Goal: Find specific page/section: Find specific page/section

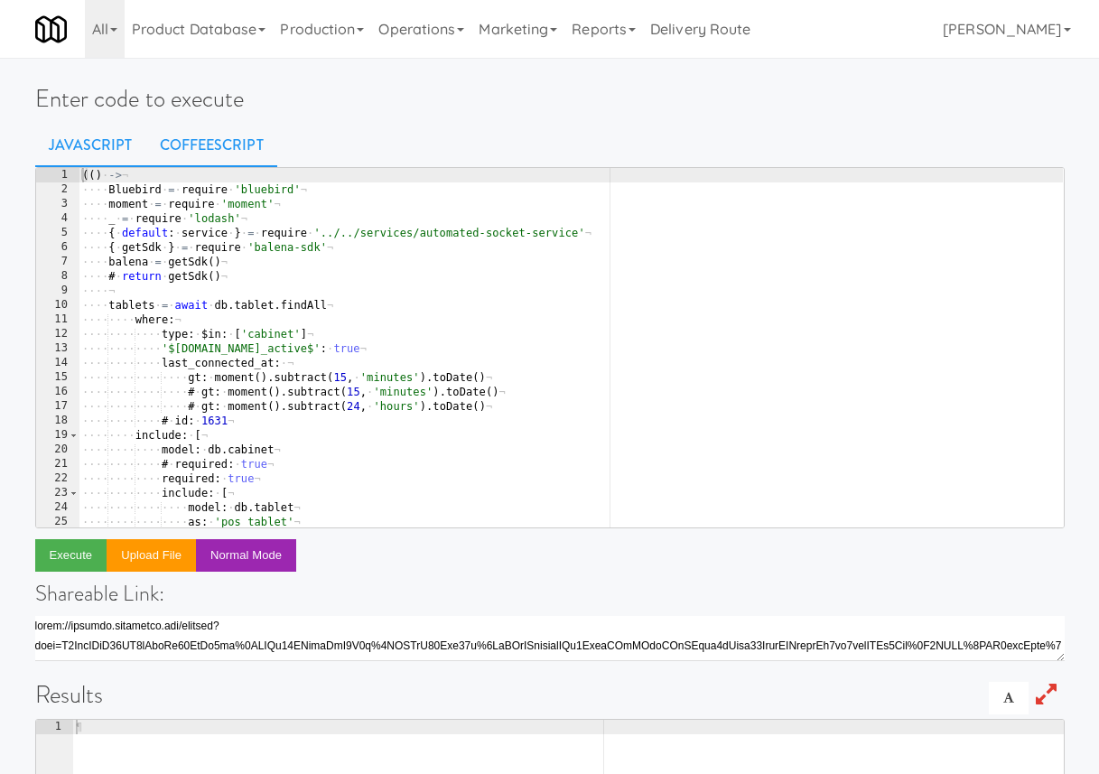
click at [231, 151] on link "CoffeeScript" at bounding box center [211, 145] width 131 height 45
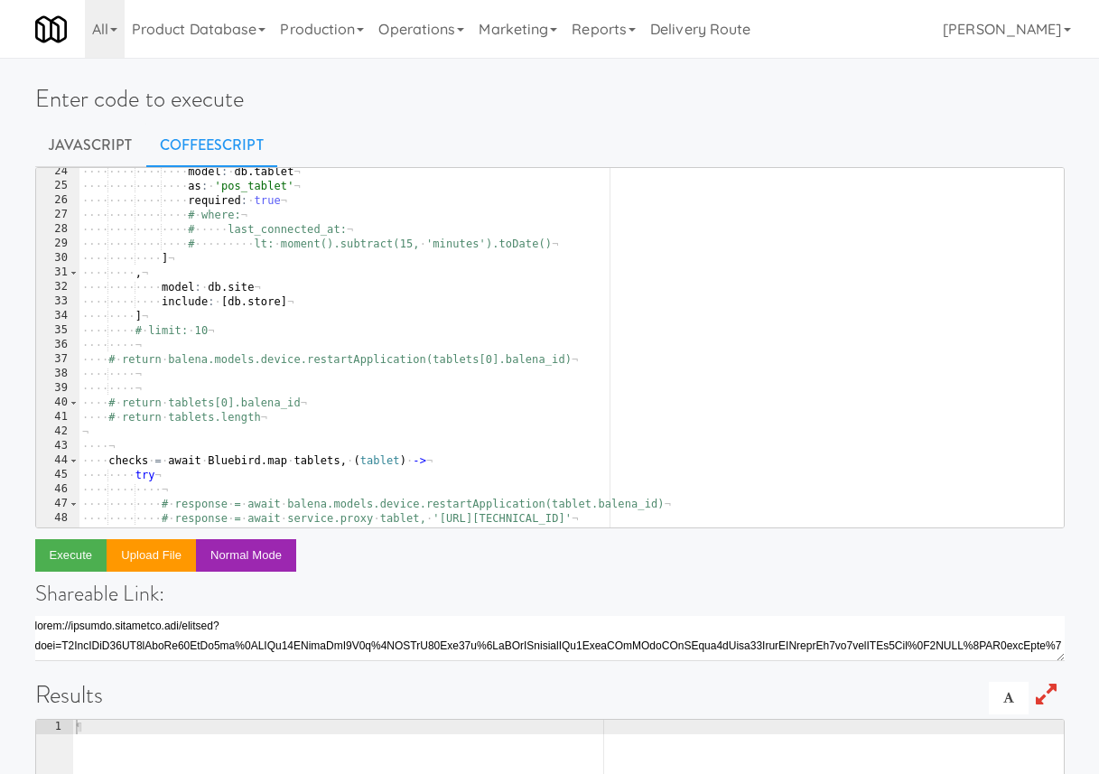
scroll to position [336, 0]
click at [261, 416] on div "···· ···· ···· ···· model : · db . tablet ¬ ···· ···· ···· ···· as : · 'pos_tab…" at bounding box center [571, 357] width 984 height 388
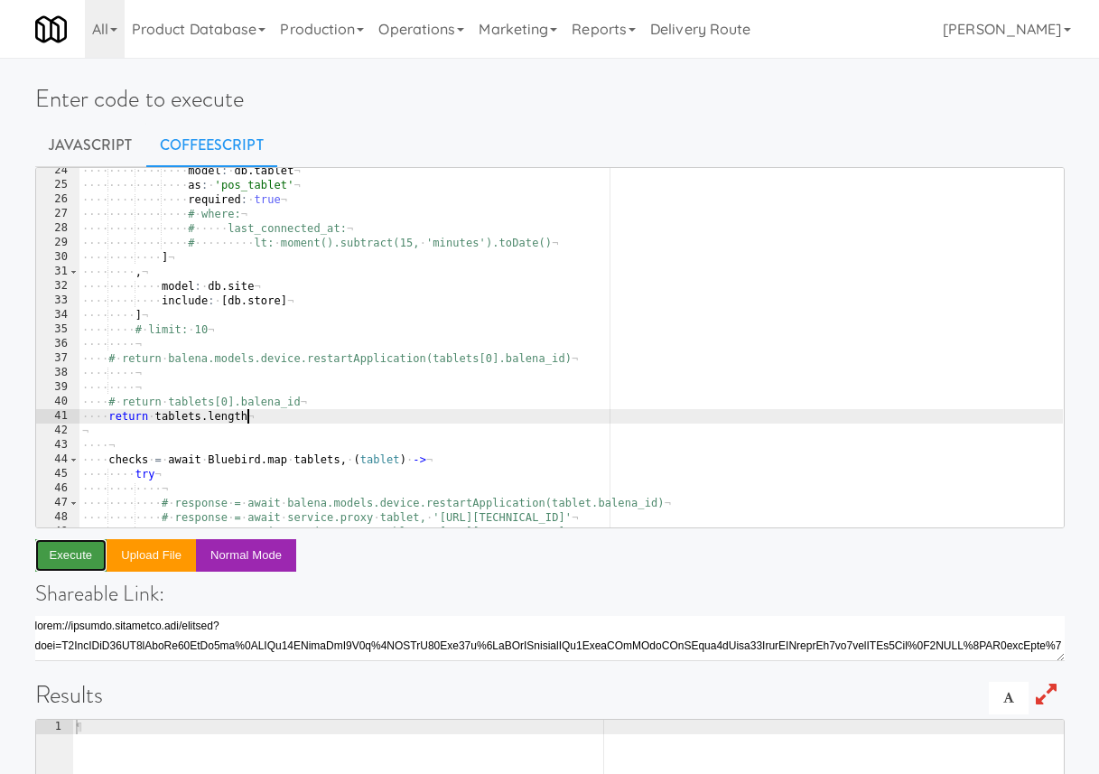
click at [69, 554] on button "Execute" at bounding box center [71, 555] width 72 height 33
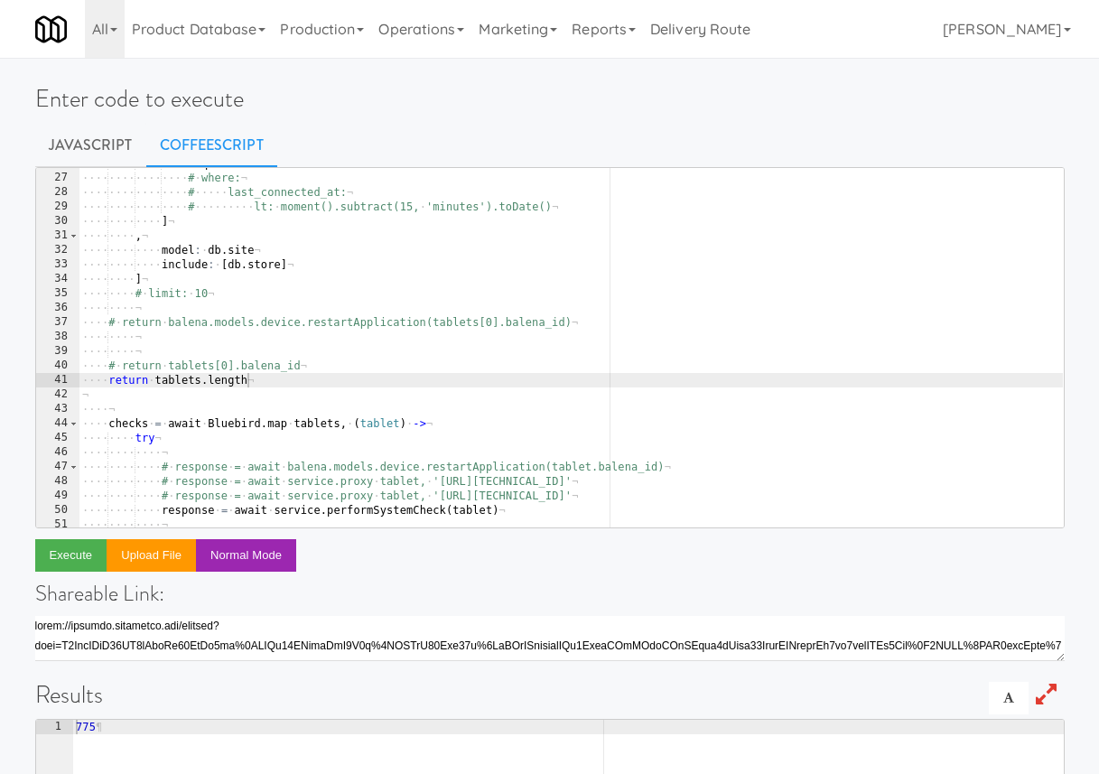
click at [238, 381] on div "···· ···· ···· ···· required : · true ¬ ···· ···· ···· ···· # · where: ¬ ···· ·…" at bounding box center [571, 350] width 984 height 388
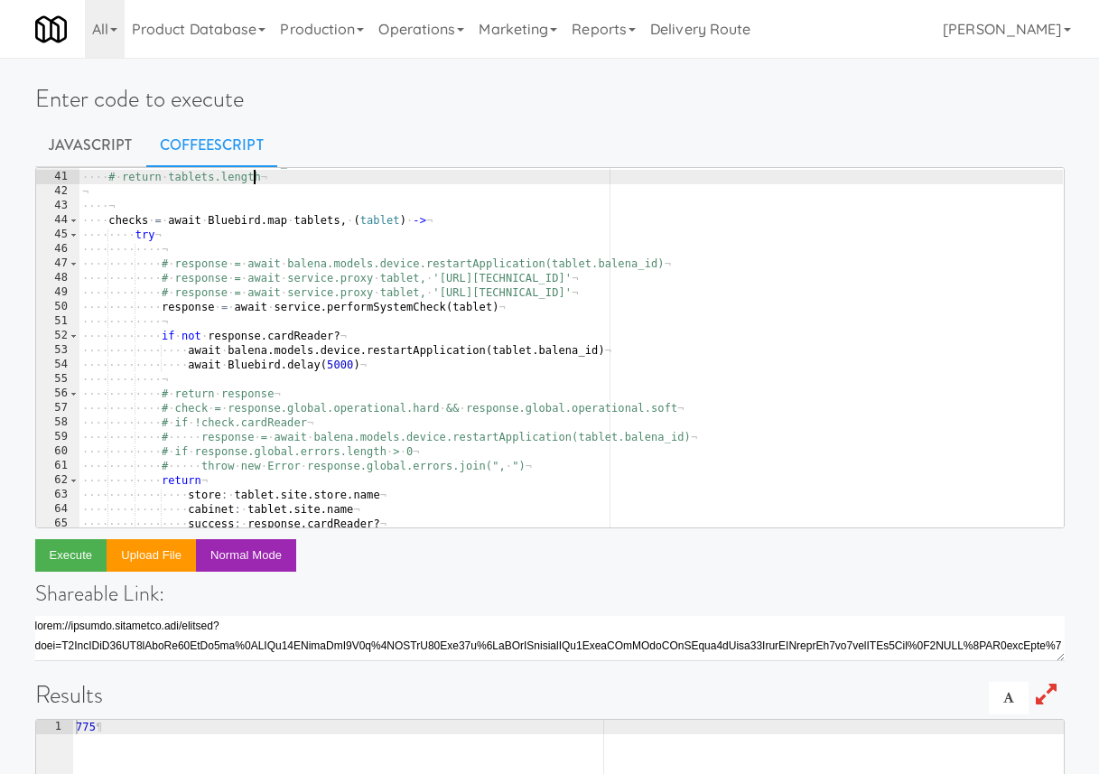
scroll to position [577, 0]
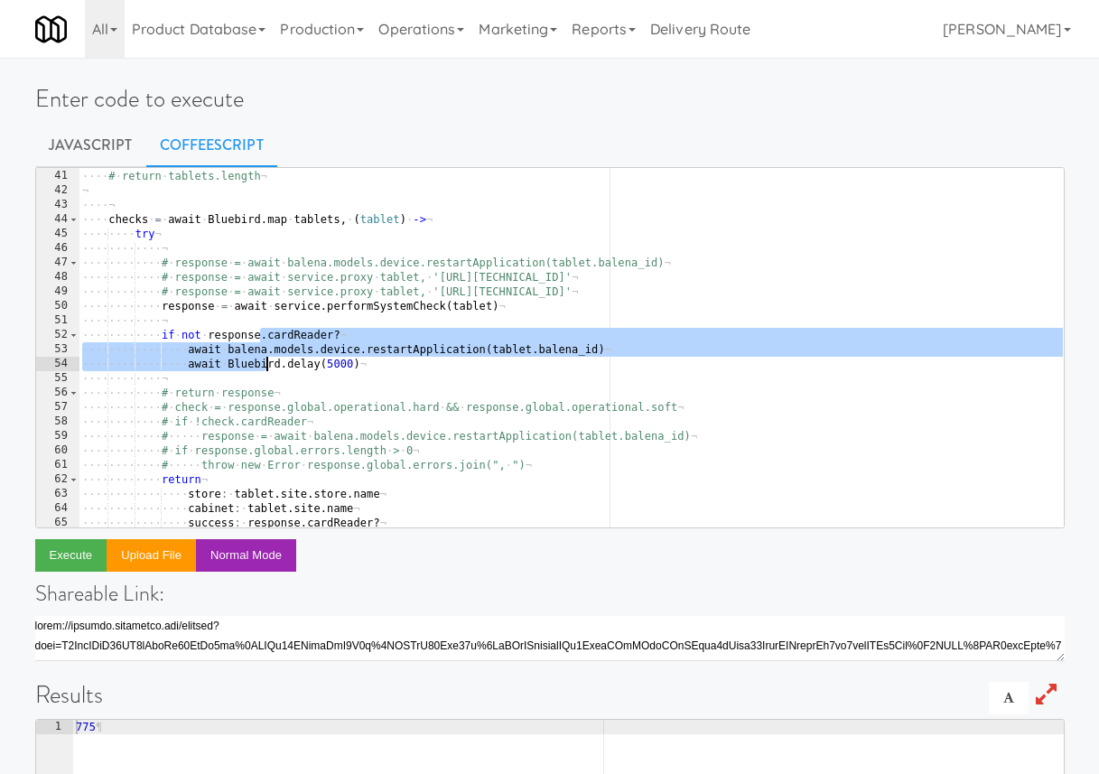
drag, startPoint x: 263, startPoint y: 334, endPoint x: 266, endPoint y: 366, distance: 31.8
click at [266, 367] on div "···· # · return · tablets[0].balena_id ¬ ···· # · return · tablets.length ¬ ¬ ·…" at bounding box center [571, 348] width 984 height 388
click at [319, 404] on div "···· # · return · tablets[0].balena_id ¬ ···· # · return · tablets.length ¬ ¬ ·…" at bounding box center [571, 348] width 984 height 388
type textarea "# check = response.global.operational.hard && response.global.operational.soft"
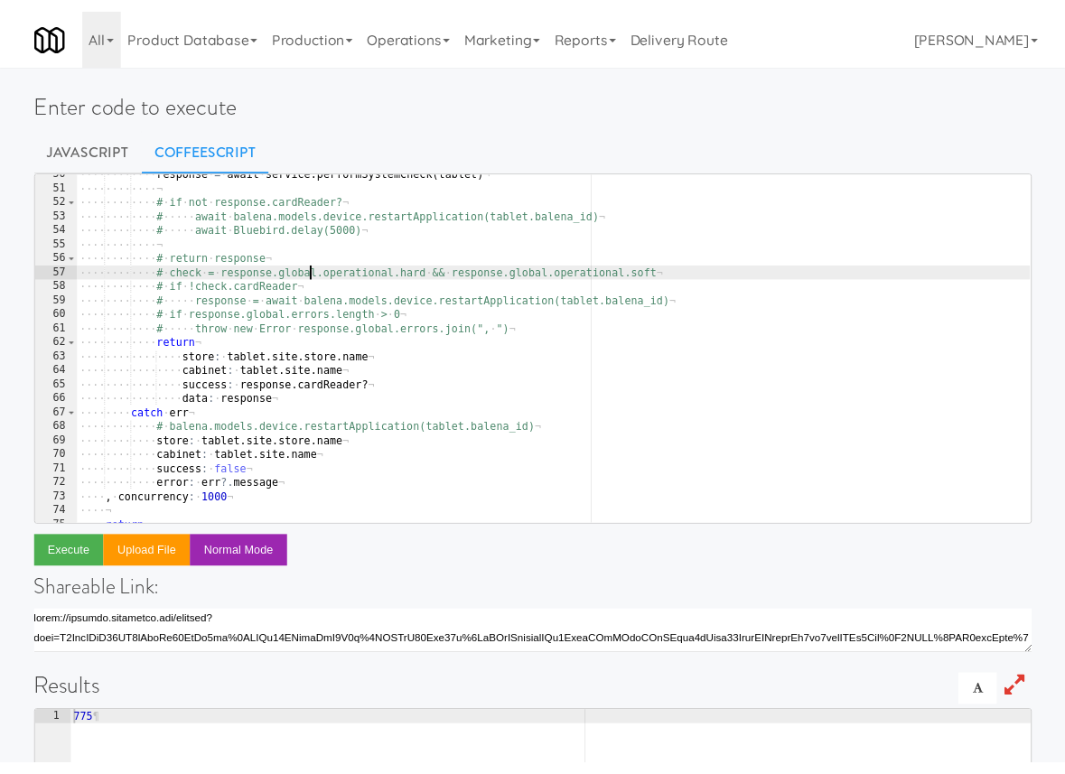
scroll to position [718, 0]
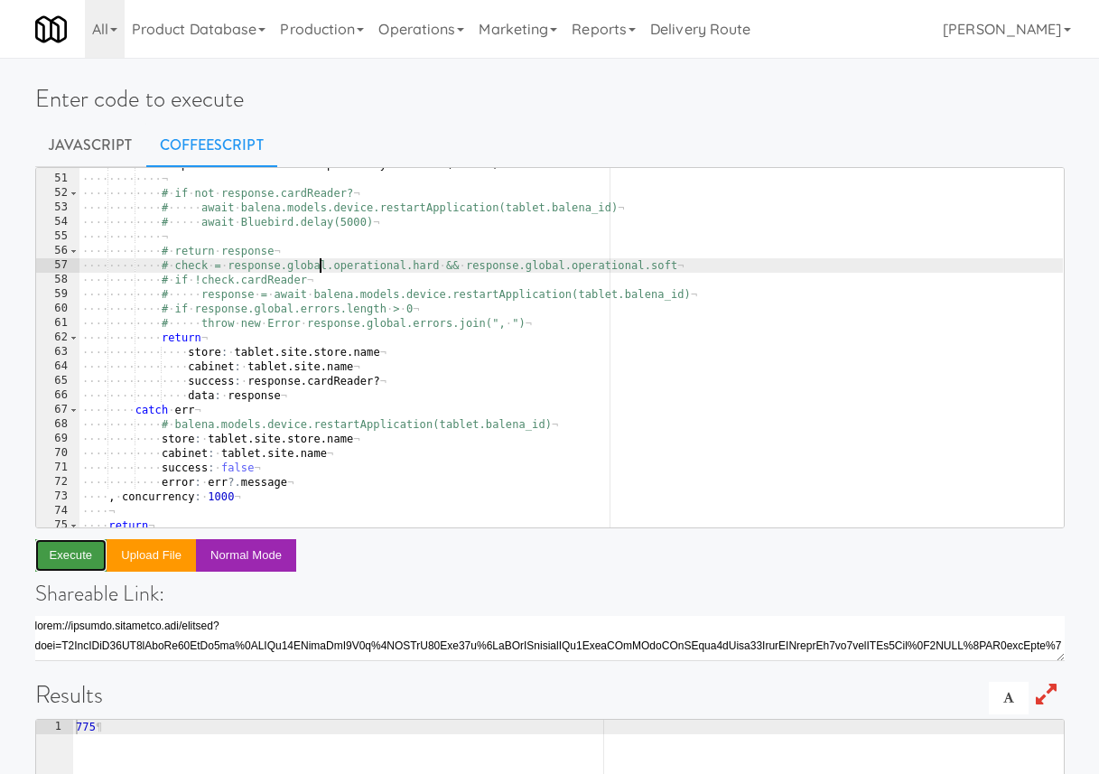
click at [88, 557] on button "Execute" at bounding box center [71, 555] width 72 height 33
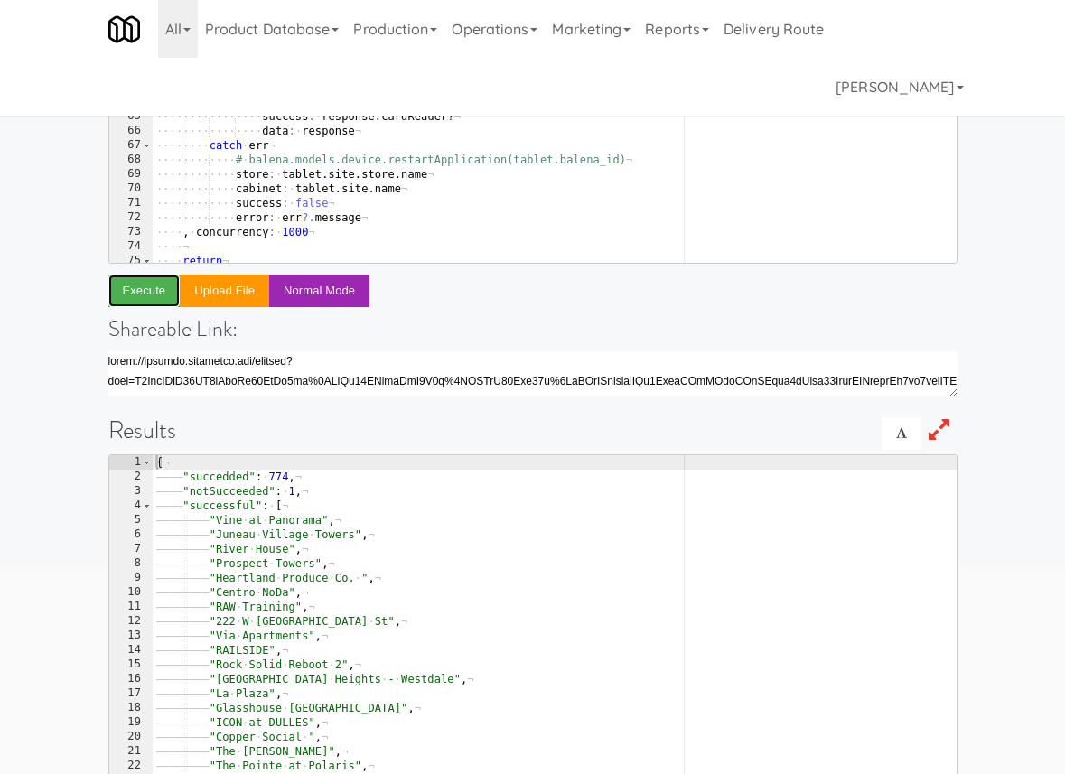
scroll to position [333, 0]
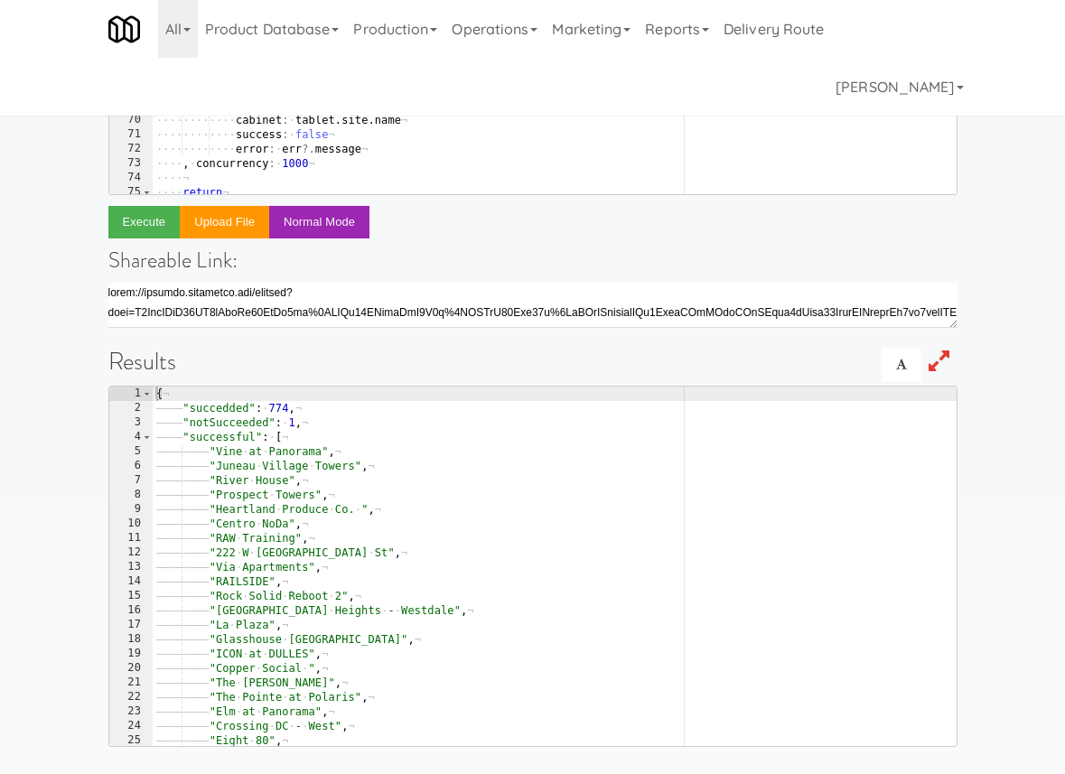
type textarea ""successful": ["
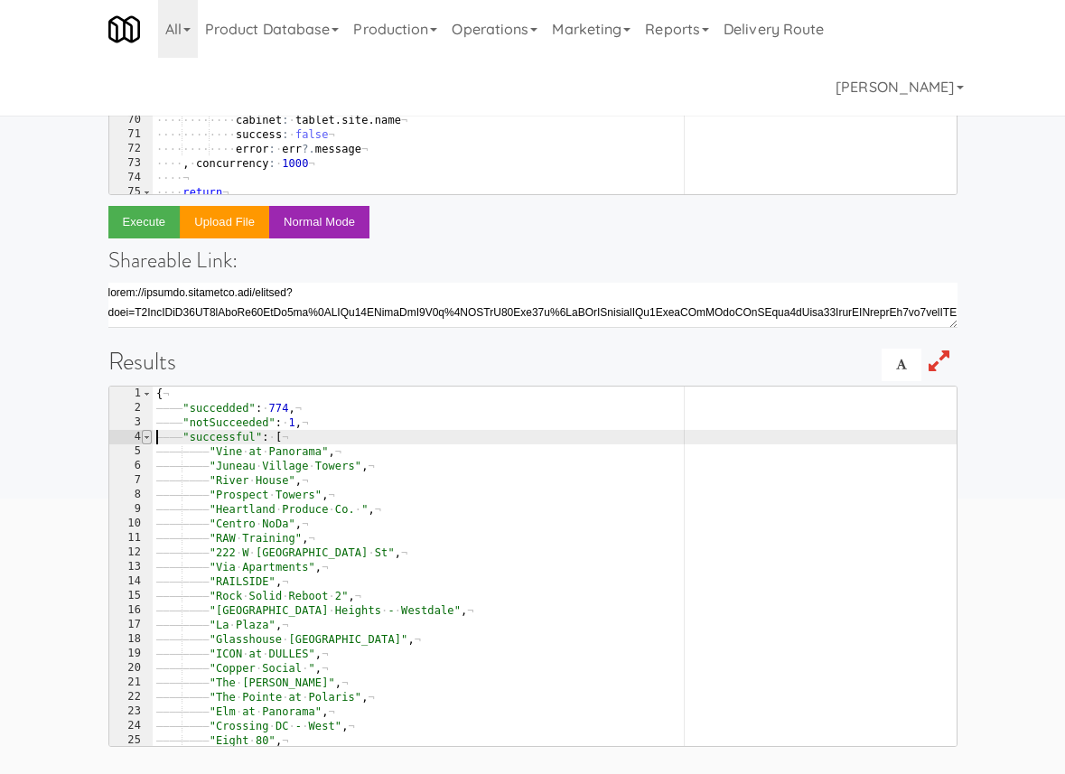
click at [148, 434] on span at bounding box center [147, 437] width 10 height 14
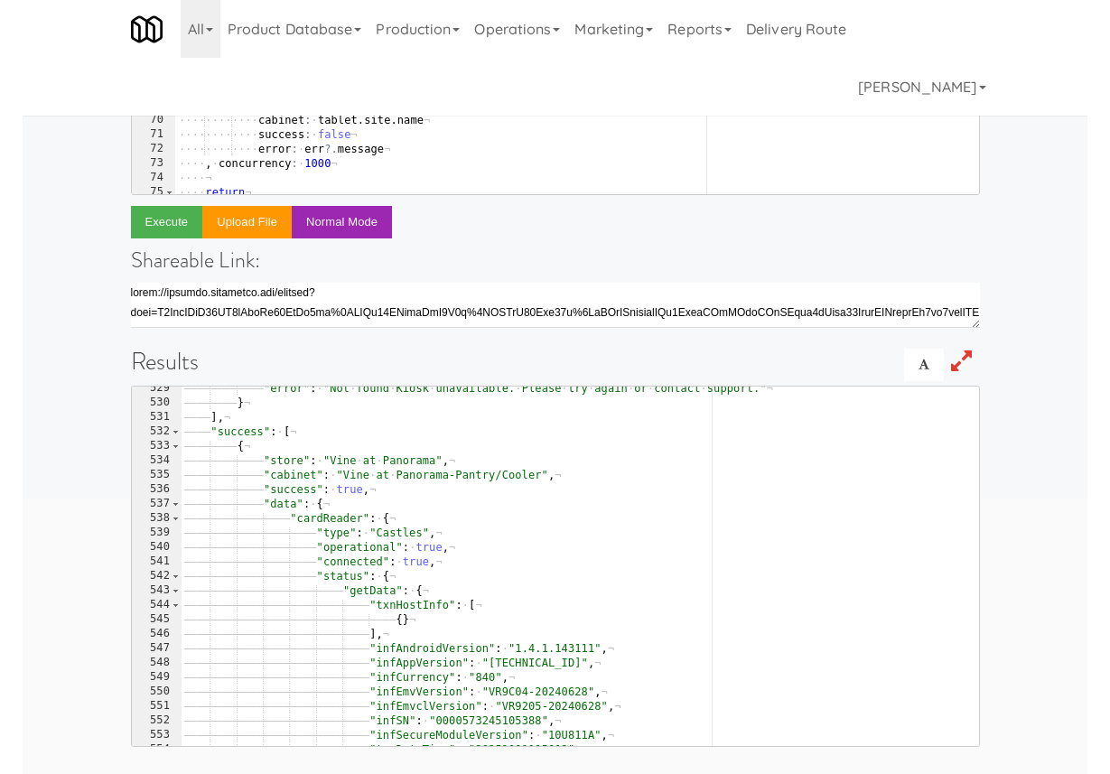
scroll to position [5, 0]
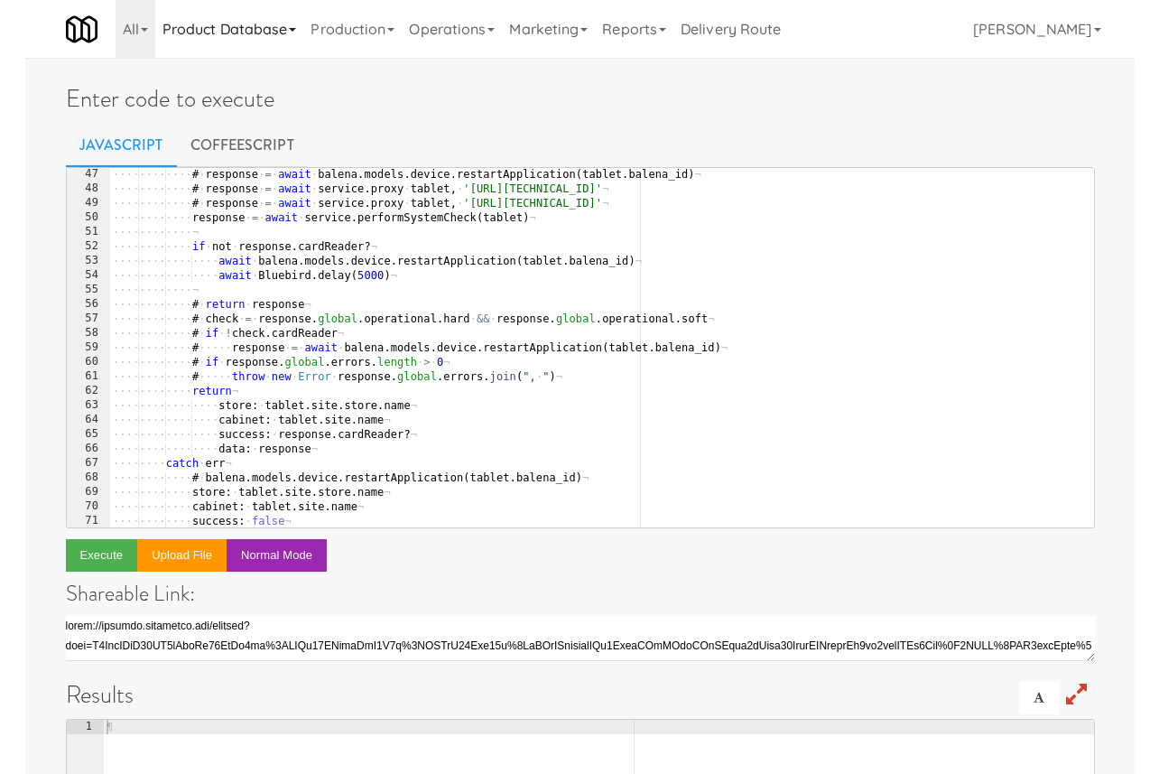
scroll to position [666, 0]
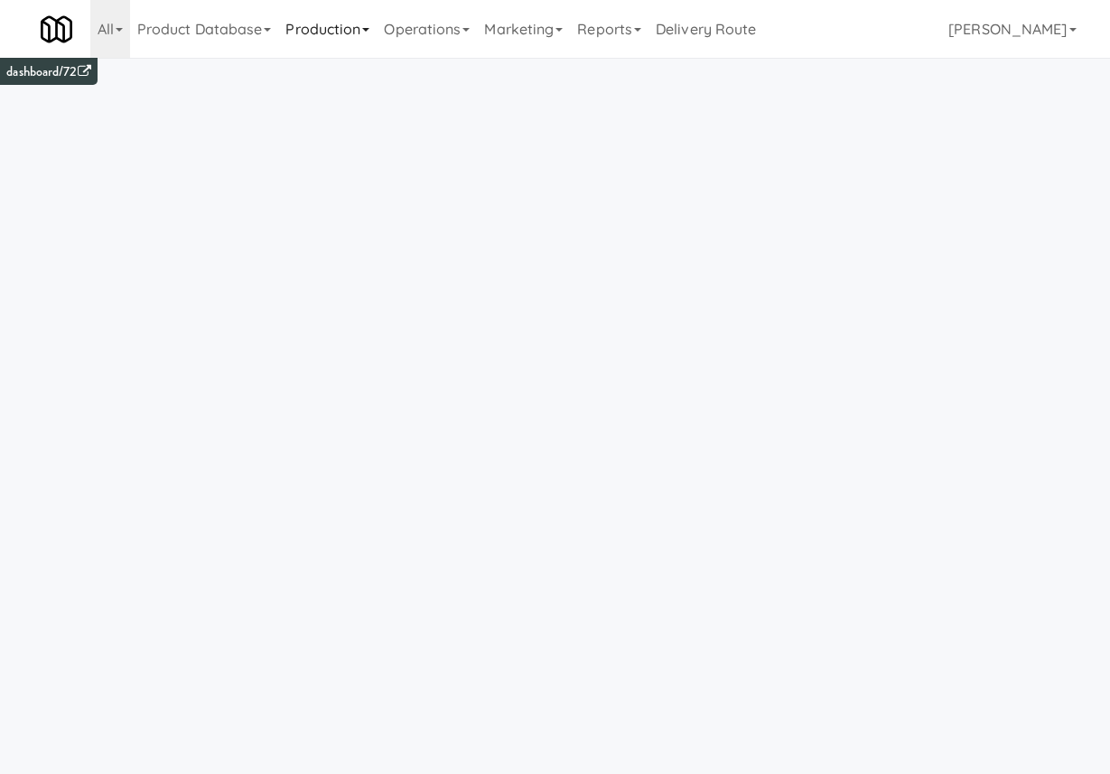
click at [335, 40] on link "Production" at bounding box center [327, 29] width 98 height 58
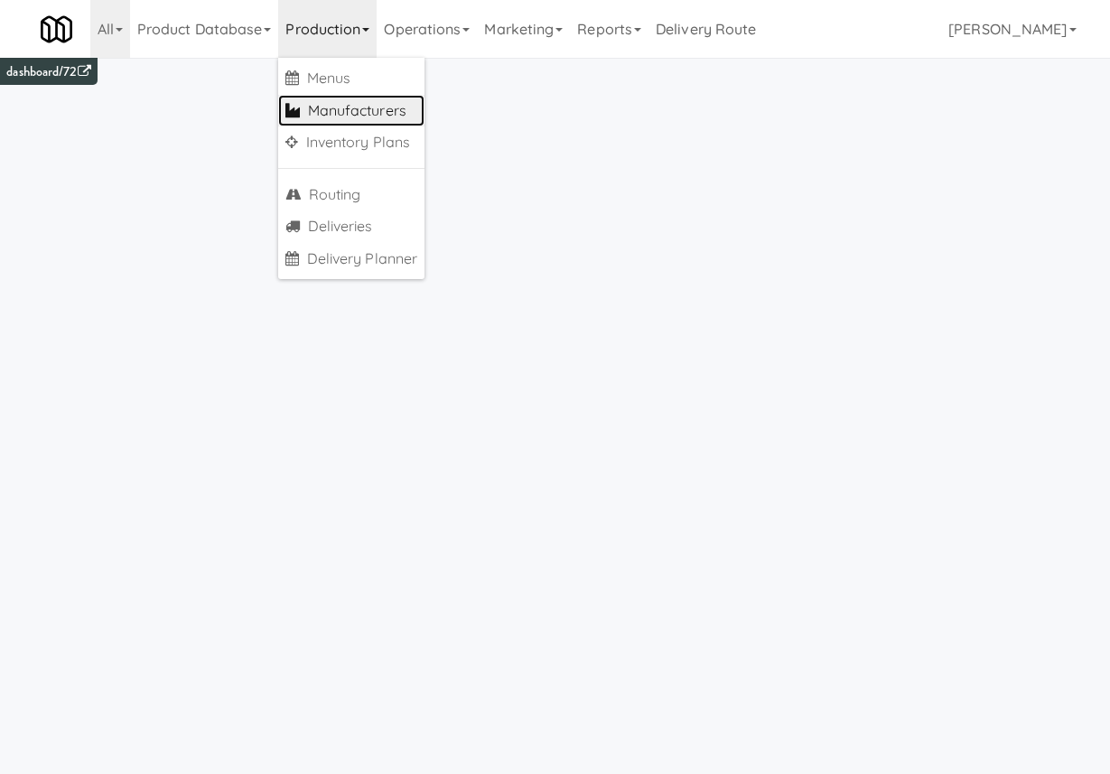
click at [364, 111] on link "Manufacturers" at bounding box center [351, 111] width 146 height 33
